Goal: Task Accomplishment & Management: Use online tool/utility

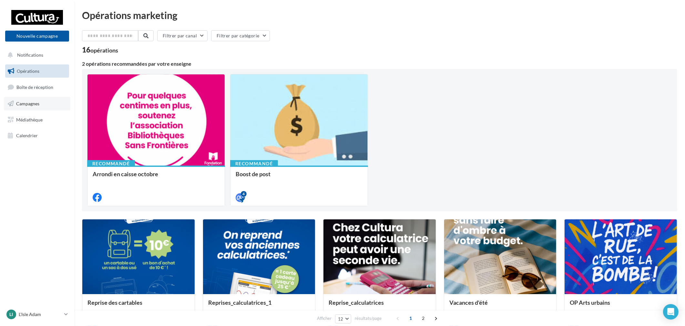
click at [57, 107] on link "Campagnes" at bounding box center [37, 104] width 66 height 14
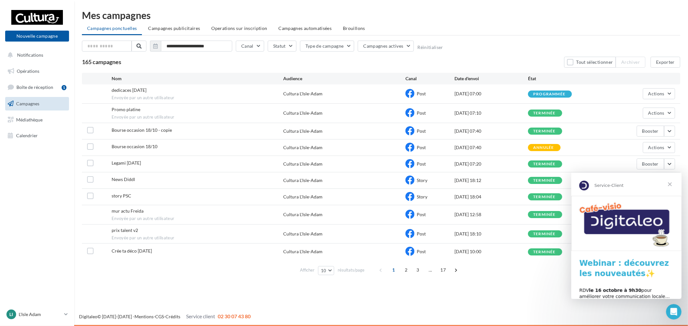
click at [673, 185] on span "Fermer" at bounding box center [669, 184] width 23 height 23
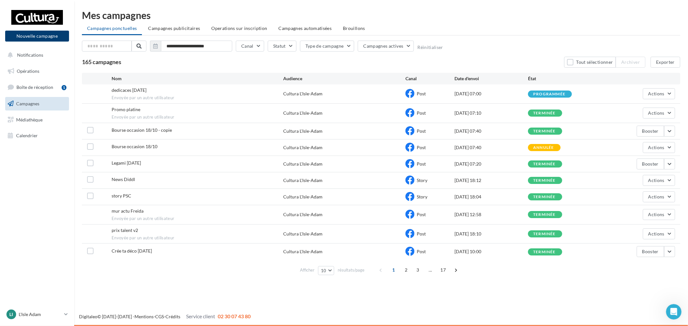
click at [29, 38] on button "Nouvelle campagne" at bounding box center [37, 36] width 64 height 11
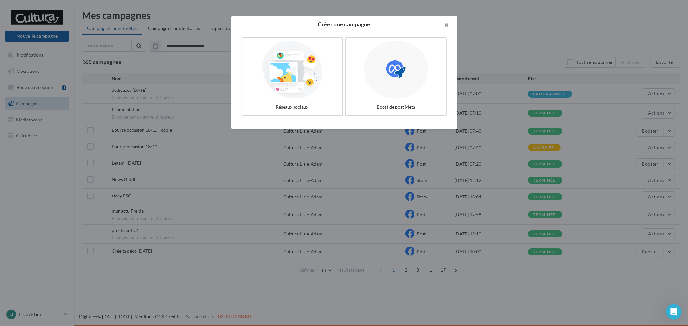
click at [449, 25] on button "button" at bounding box center [444, 25] width 26 height 19
